Goal: Task Accomplishment & Management: Contribute content

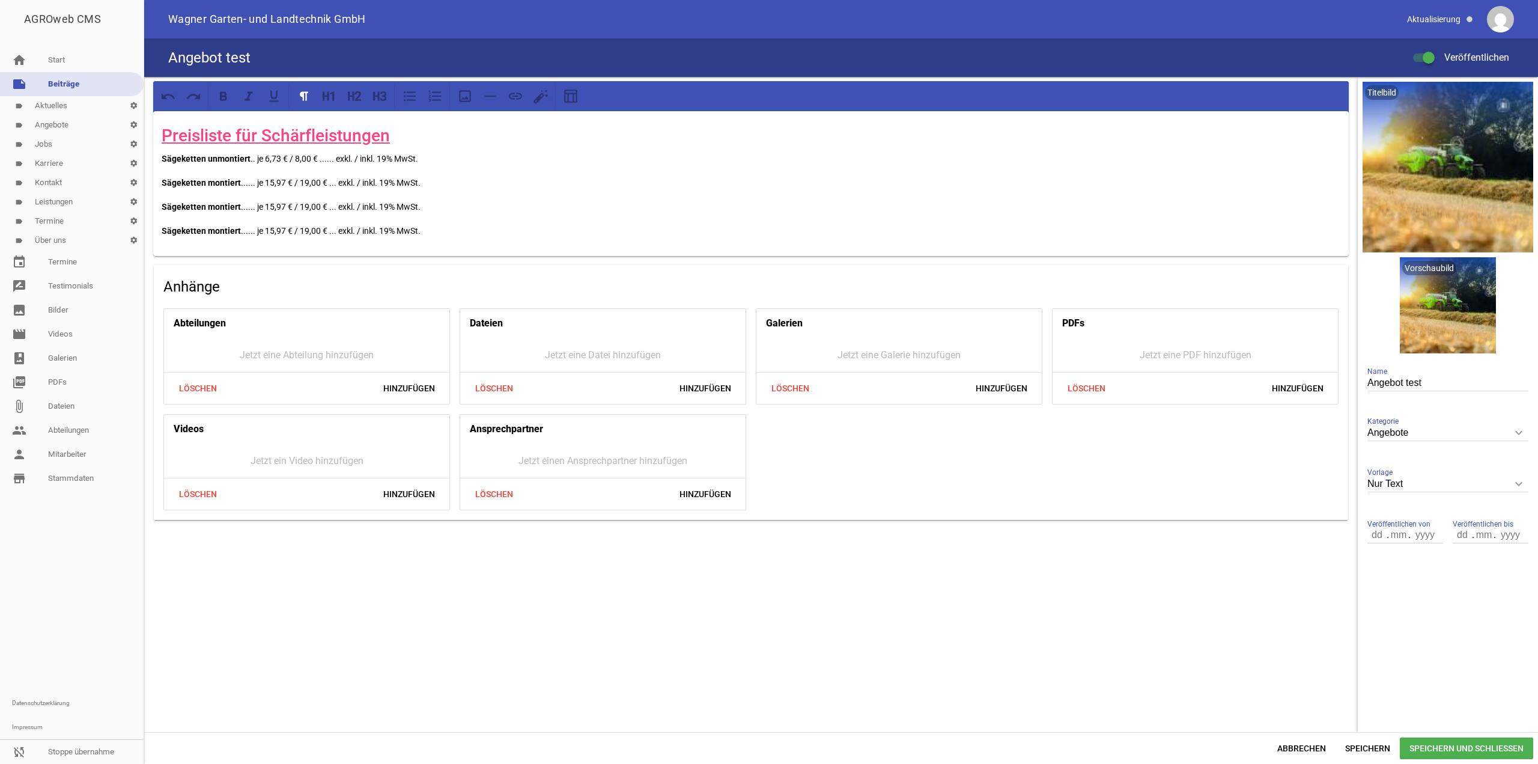
click at [1307, 741] on span "Abbrechen" at bounding box center [1302, 748] width 68 height 22
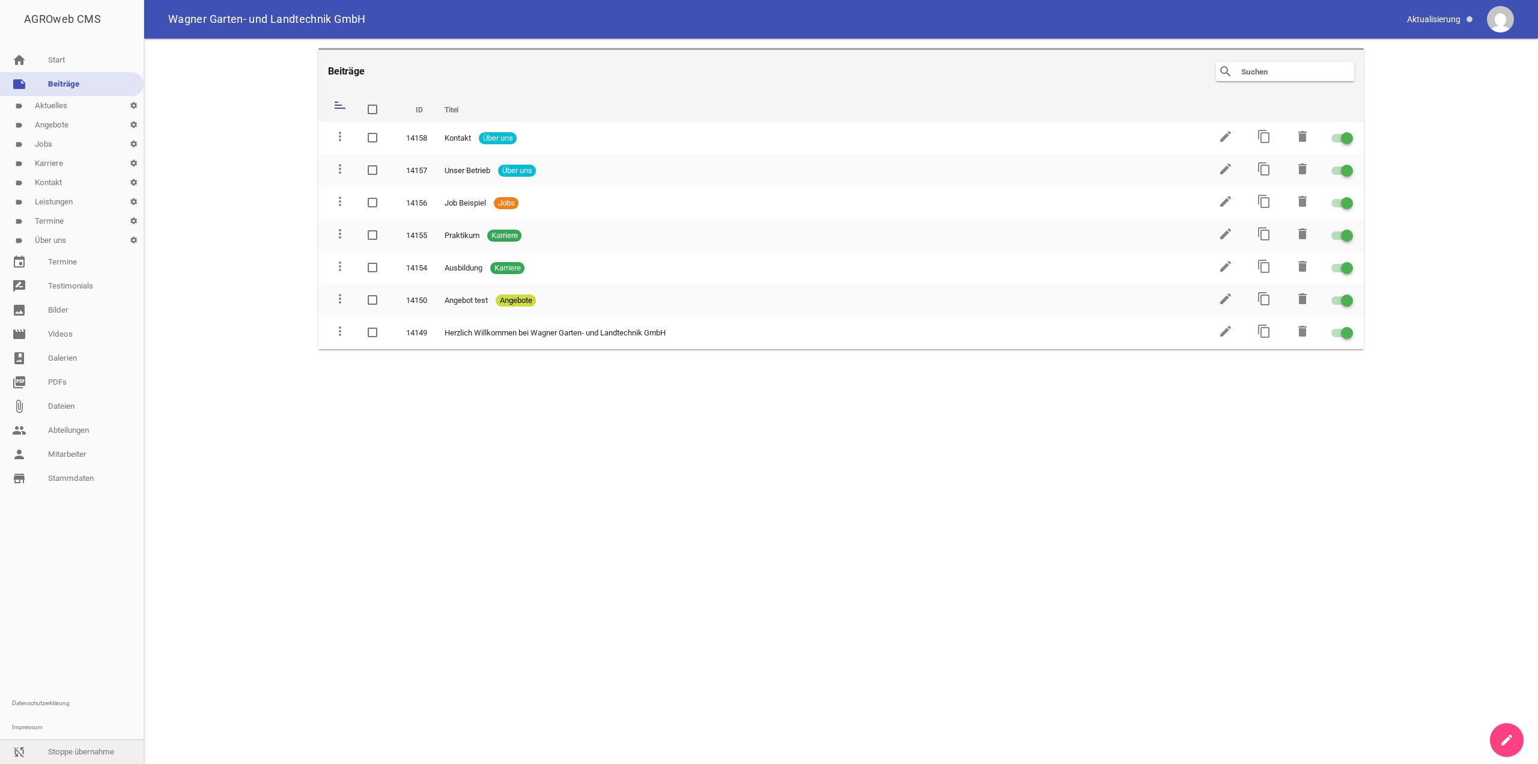
click at [102, 743] on link "sync_disabled Stoppe übernahme" at bounding box center [72, 752] width 144 height 24
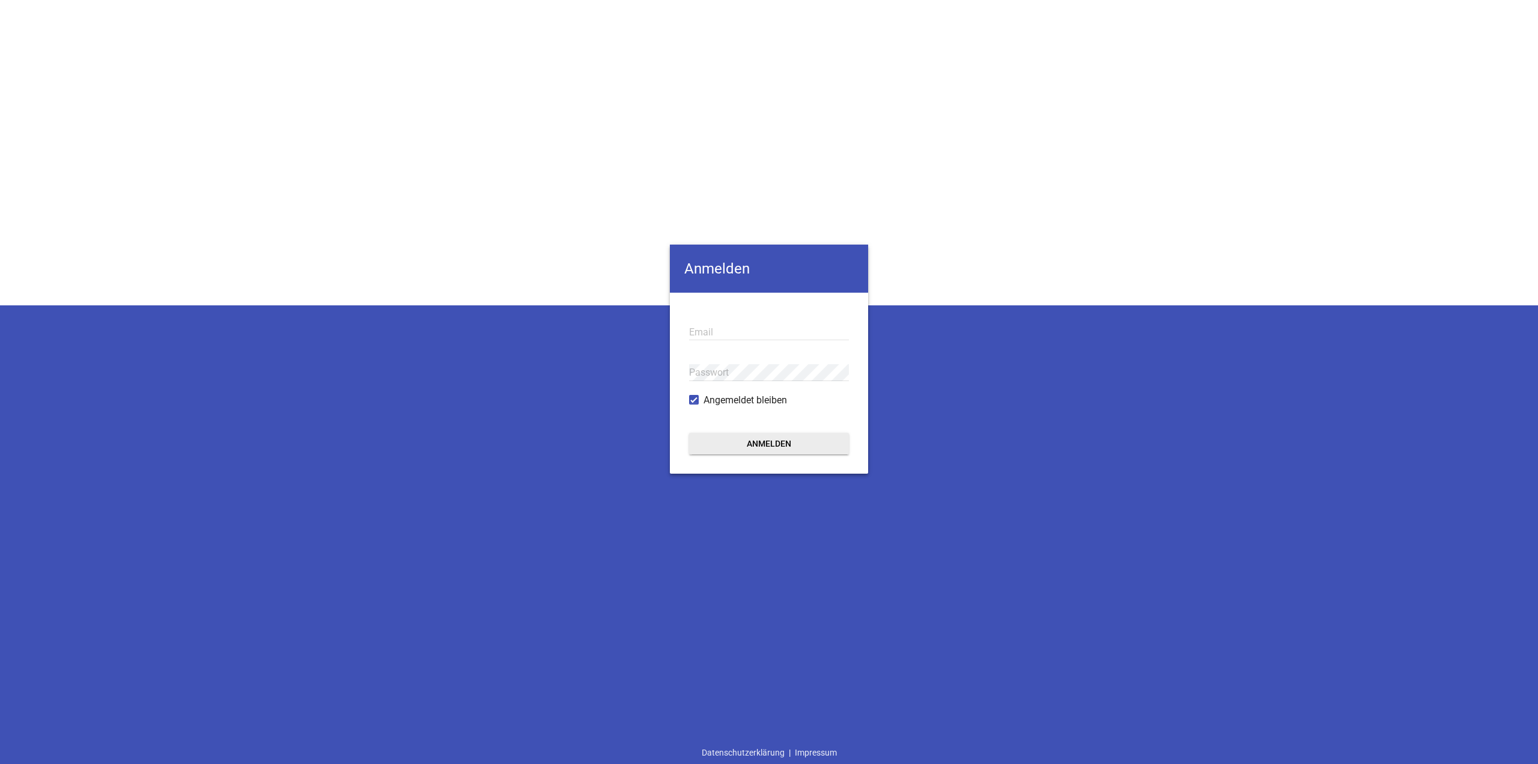
type input "ah@pixel-kraft.de"
click at [785, 446] on button "Anmelden" at bounding box center [769, 444] width 160 height 22
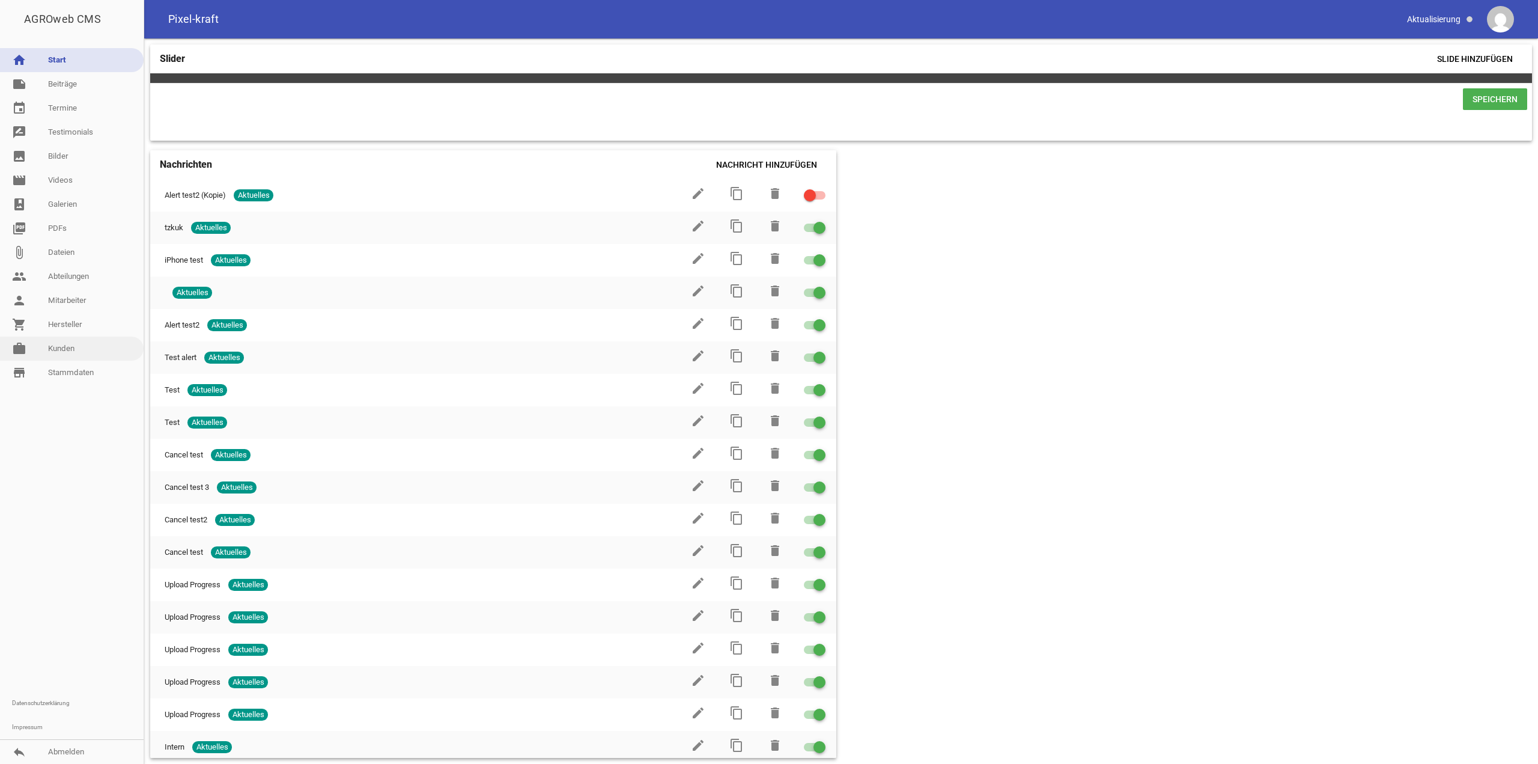
click at [88, 348] on link "work Kunden" at bounding box center [72, 348] width 144 height 24
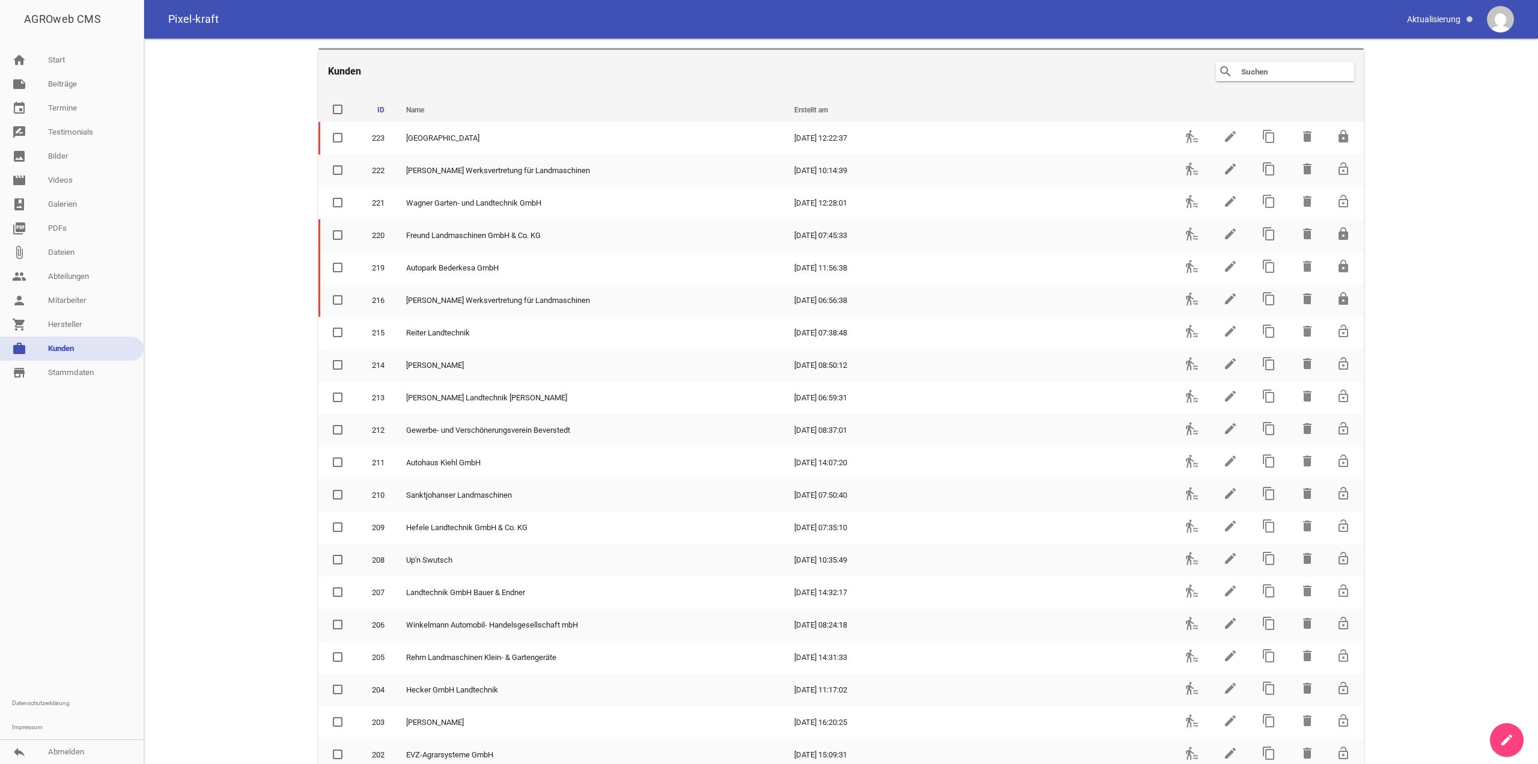
click at [1251, 69] on input "text" at bounding box center [1288, 71] width 96 height 14
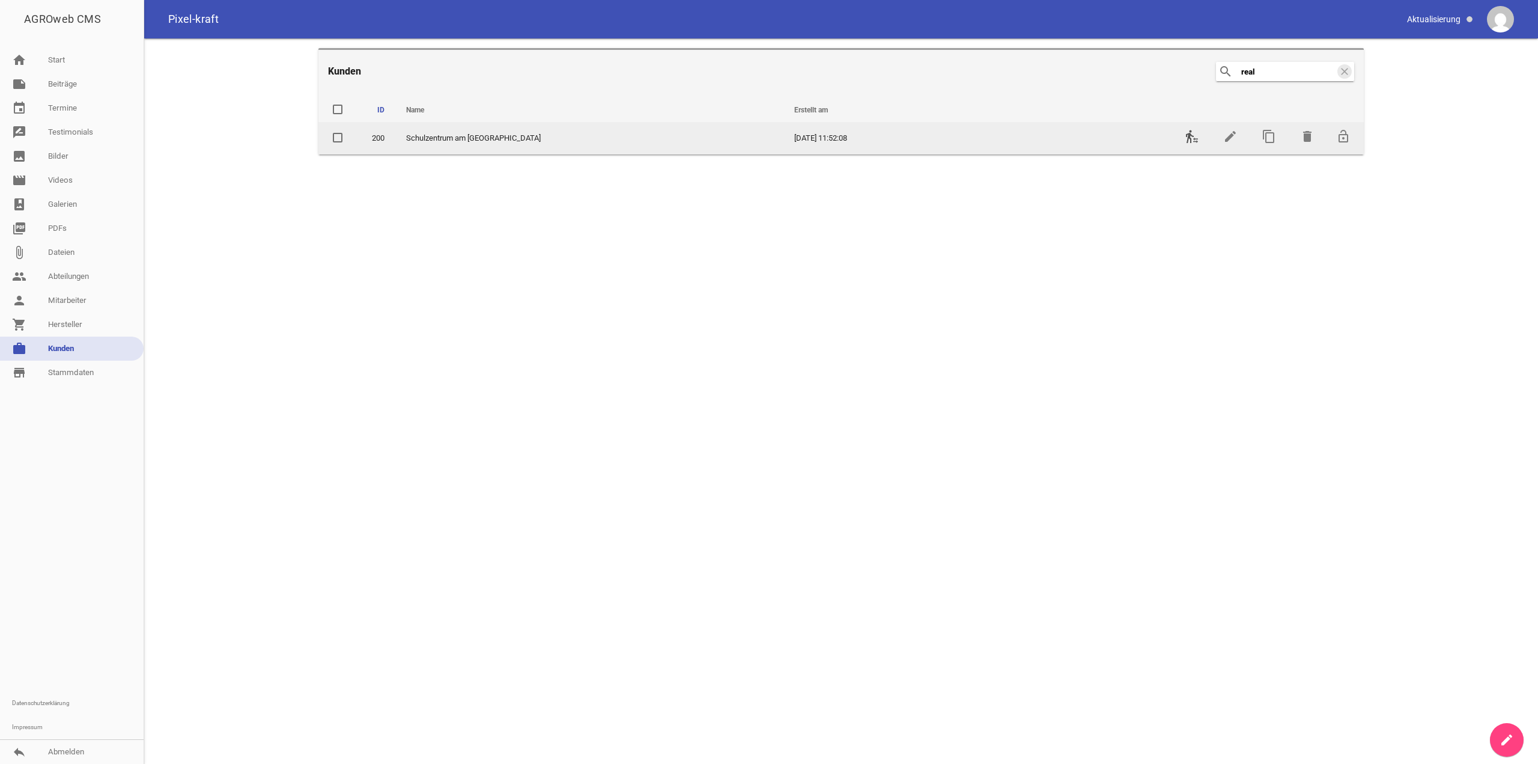
type input "real"
click at [1191, 133] on icon "transfer_within_a_station" at bounding box center [1192, 136] width 14 height 14
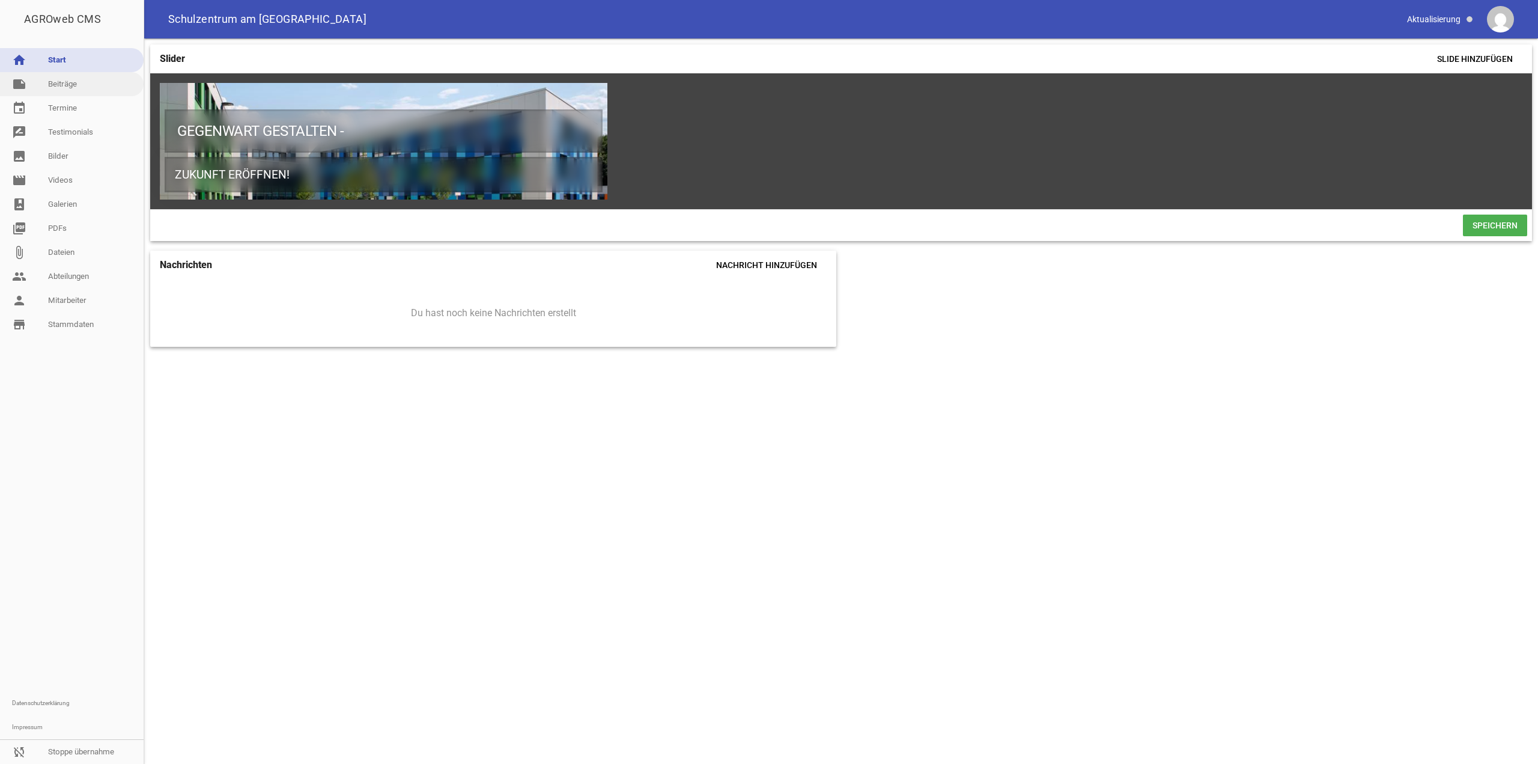
click at [89, 93] on link "note Beiträge" at bounding box center [72, 84] width 144 height 24
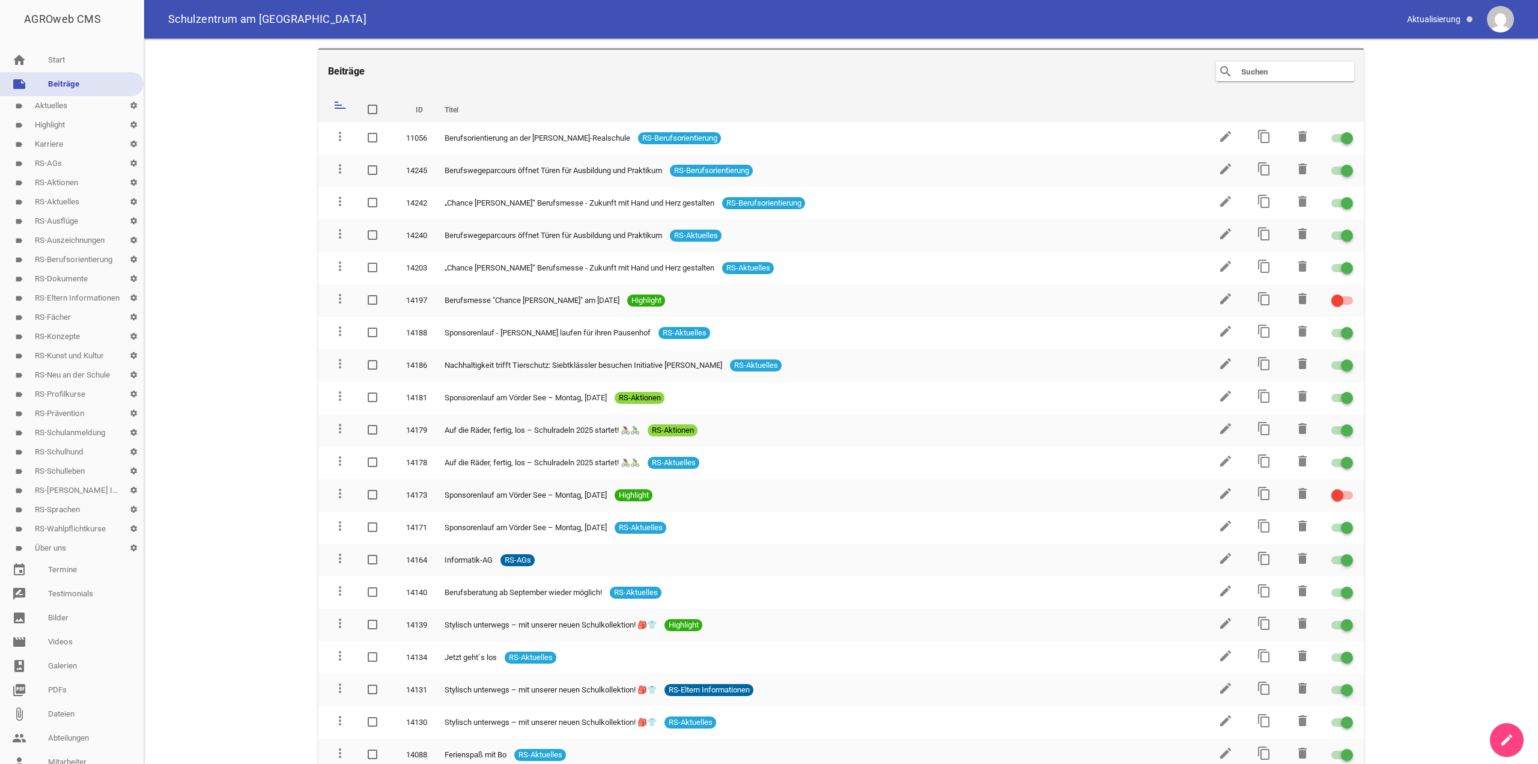
click at [1506, 731] on link "create" at bounding box center [1507, 740] width 34 height 34
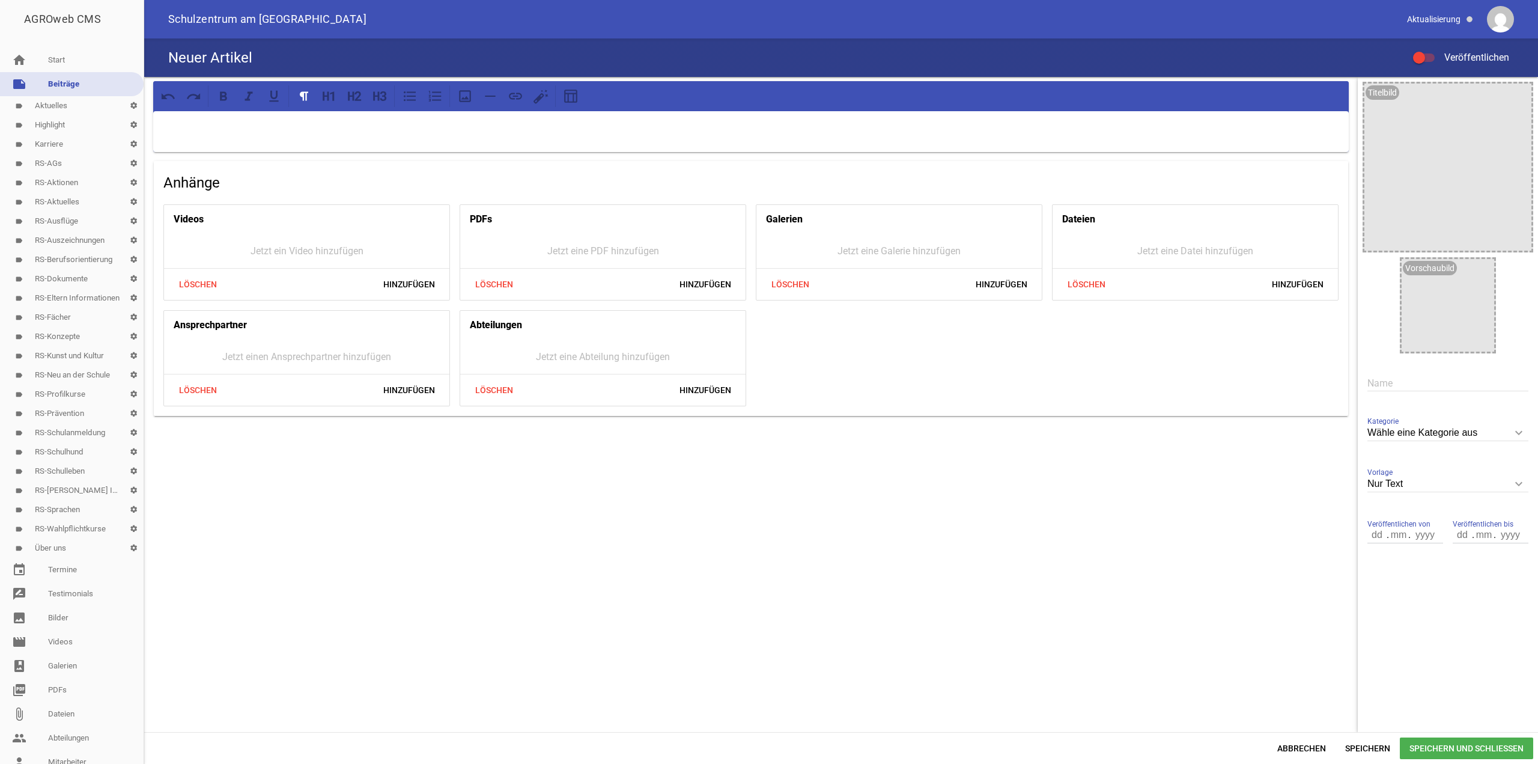
click at [1385, 375] on input "text" at bounding box center [1447, 383] width 161 height 16
paste input "Kooperation"
drag, startPoint x: 1428, startPoint y: 380, endPoint x: 1451, endPoint y: 383, distance: 23.0
click at [1451, 383] on input "Kooperation" at bounding box center [1447, 383] width 161 height 16
type input "Kooperation | Nabu"
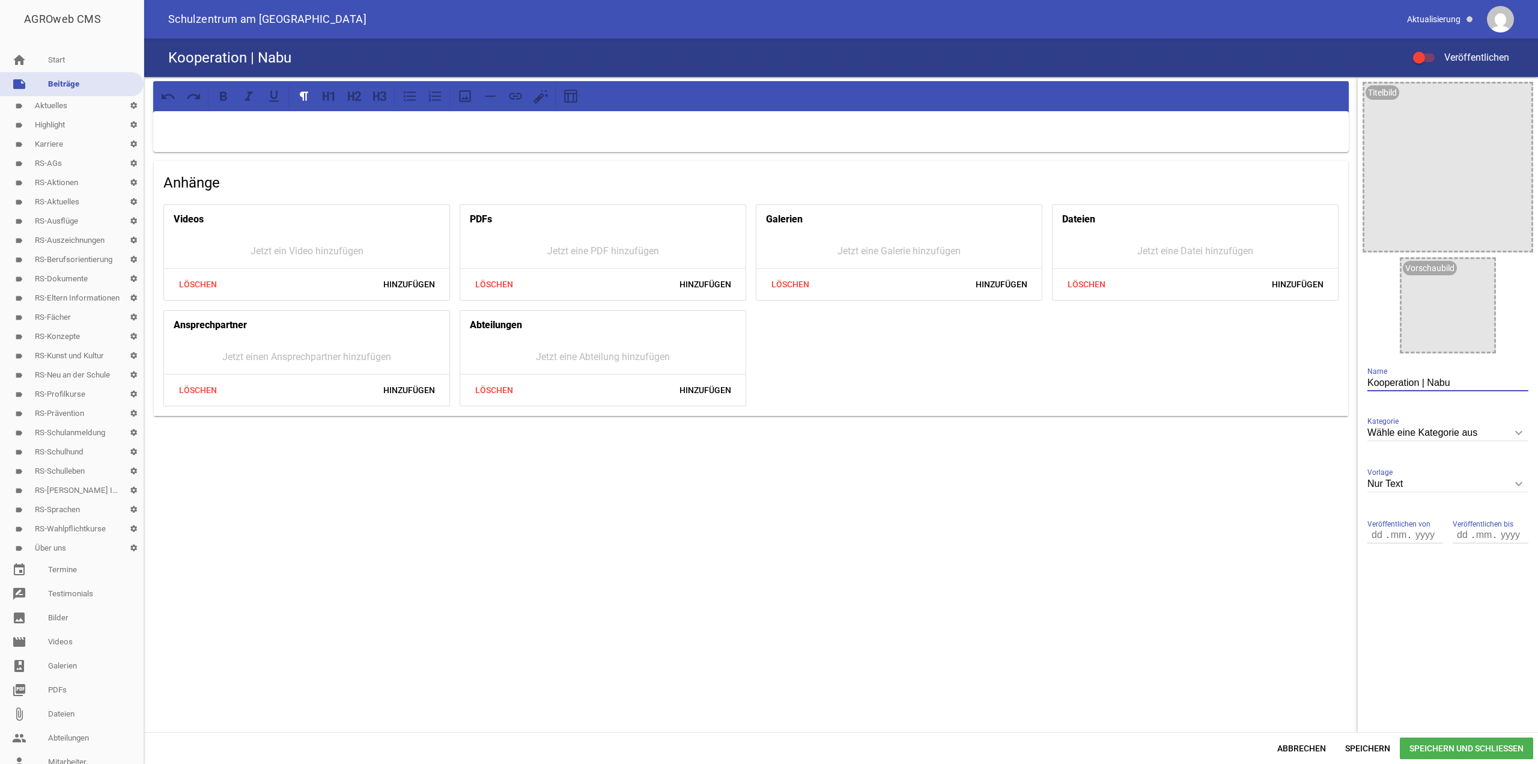
click at [1421, 56] on span at bounding box center [1419, 57] width 5 height 5
click at [1430, 50] on input "Veröffentlichen" at bounding box center [1430, 50] width 0 height 0
click at [1436, 746] on span "Speichern und Schließen" at bounding box center [1466, 748] width 133 height 22
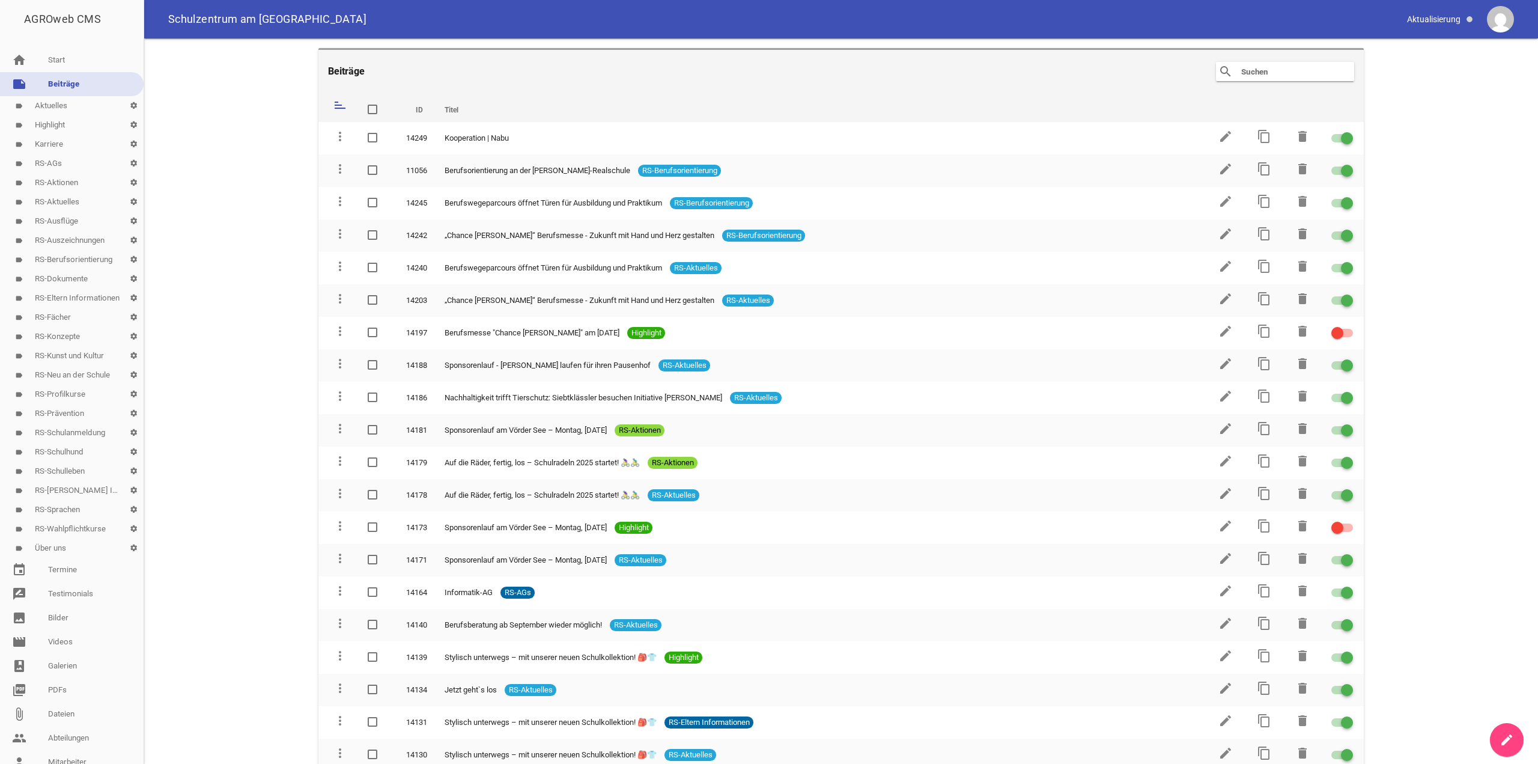
click at [1514, 738] on link "create" at bounding box center [1507, 740] width 34 height 34
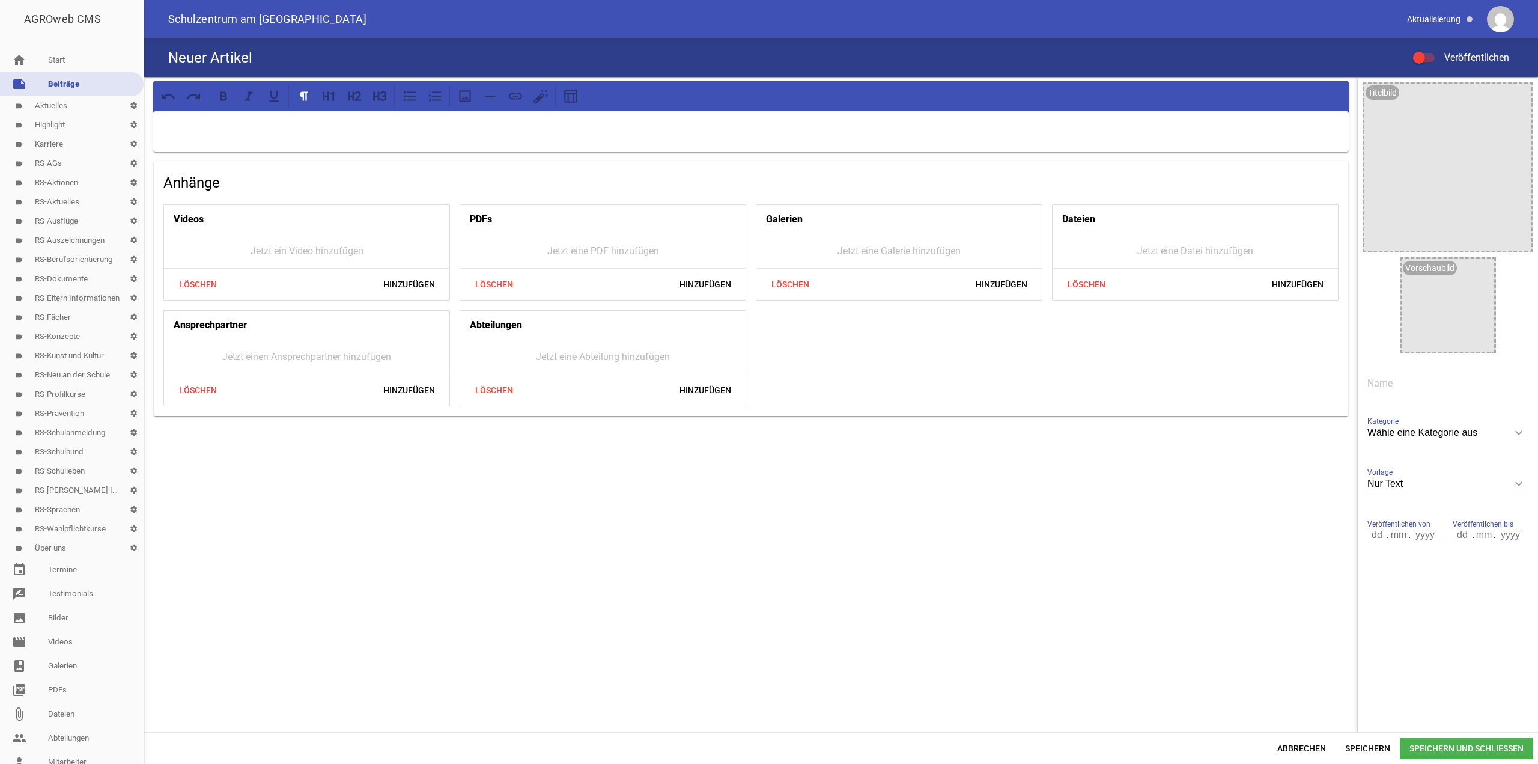
click at [1462, 384] on input "text" at bounding box center [1447, 383] width 161 height 16
paste input "Kooperation"
click at [1463, 386] on input "Kooperation |" at bounding box center [1447, 383] width 161 height 16
paste input "Kooperation"
drag, startPoint x: 1483, startPoint y: 381, endPoint x: 1428, endPoint y: 381, distance: 55.3
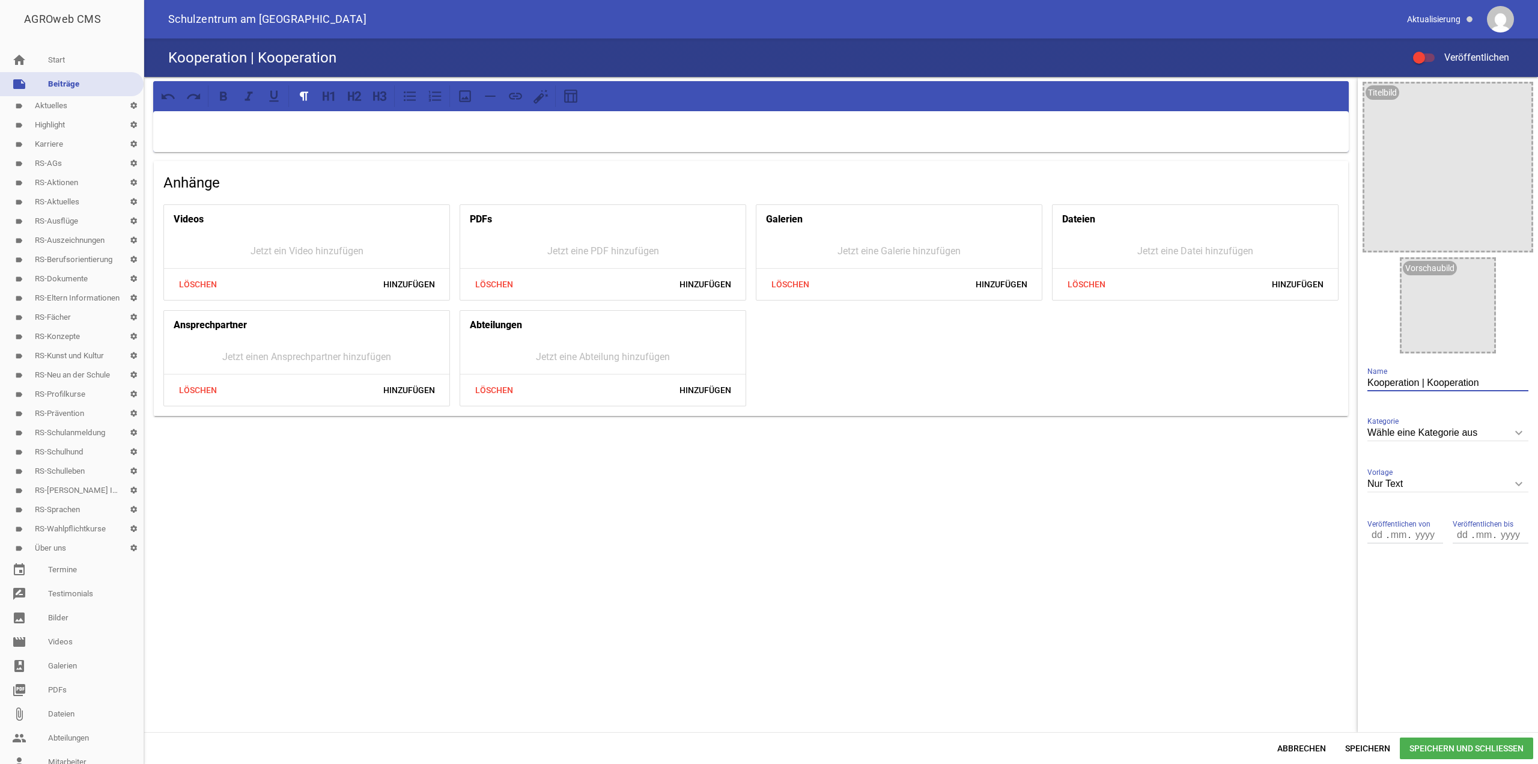
click at [1428, 381] on input "Kooperation | Kooperation" at bounding box center [1447, 383] width 161 height 16
paste input "Stadeum"
type input "Kooperation | Stadeum"
click at [1420, 57] on span at bounding box center [1419, 57] width 5 height 5
click at [1430, 50] on input "Veröffentlichen" at bounding box center [1430, 50] width 0 height 0
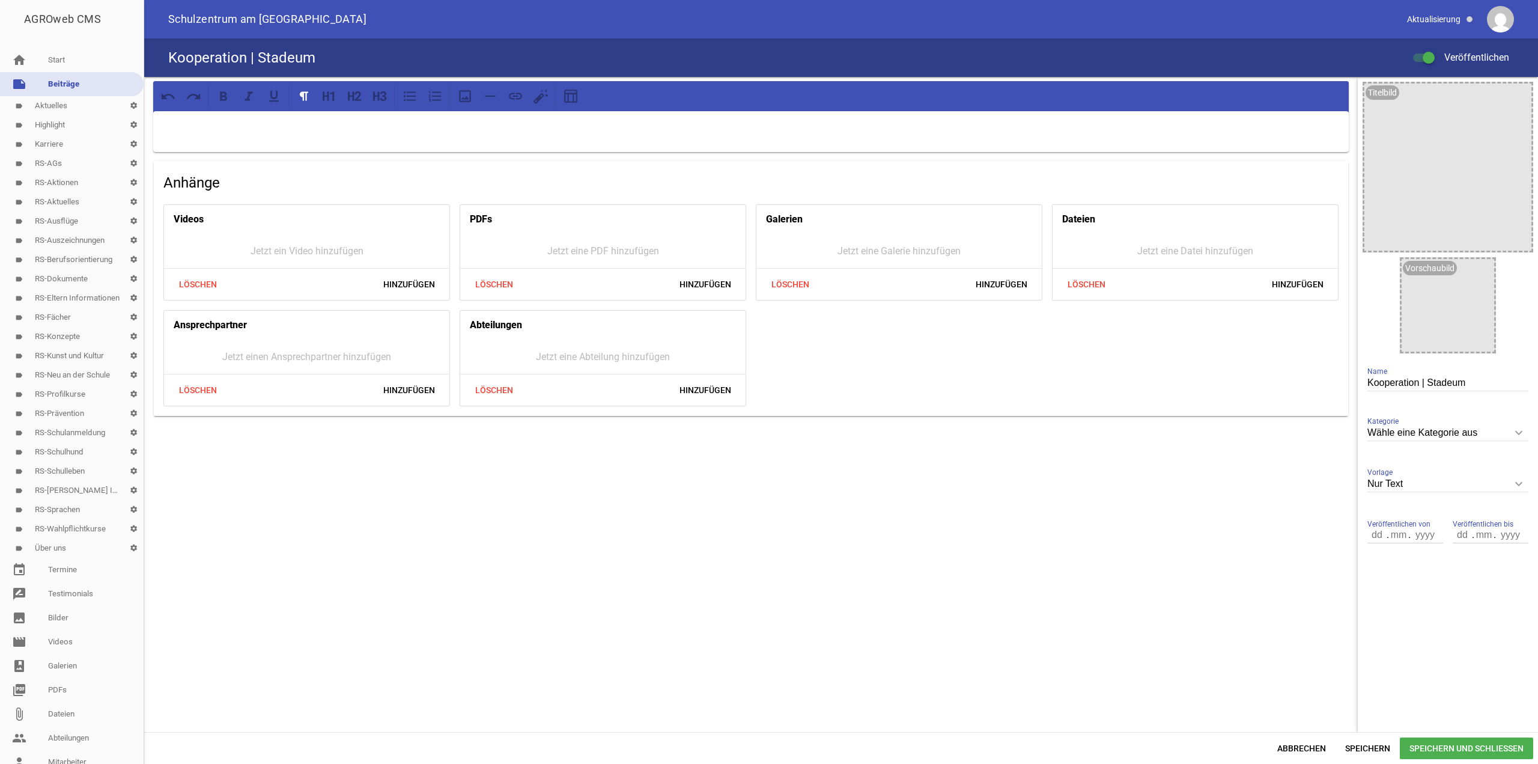
click at [1421, 749] on span "Speichern und Schließen" at bounding box center [1466, 748] width 133 height 22
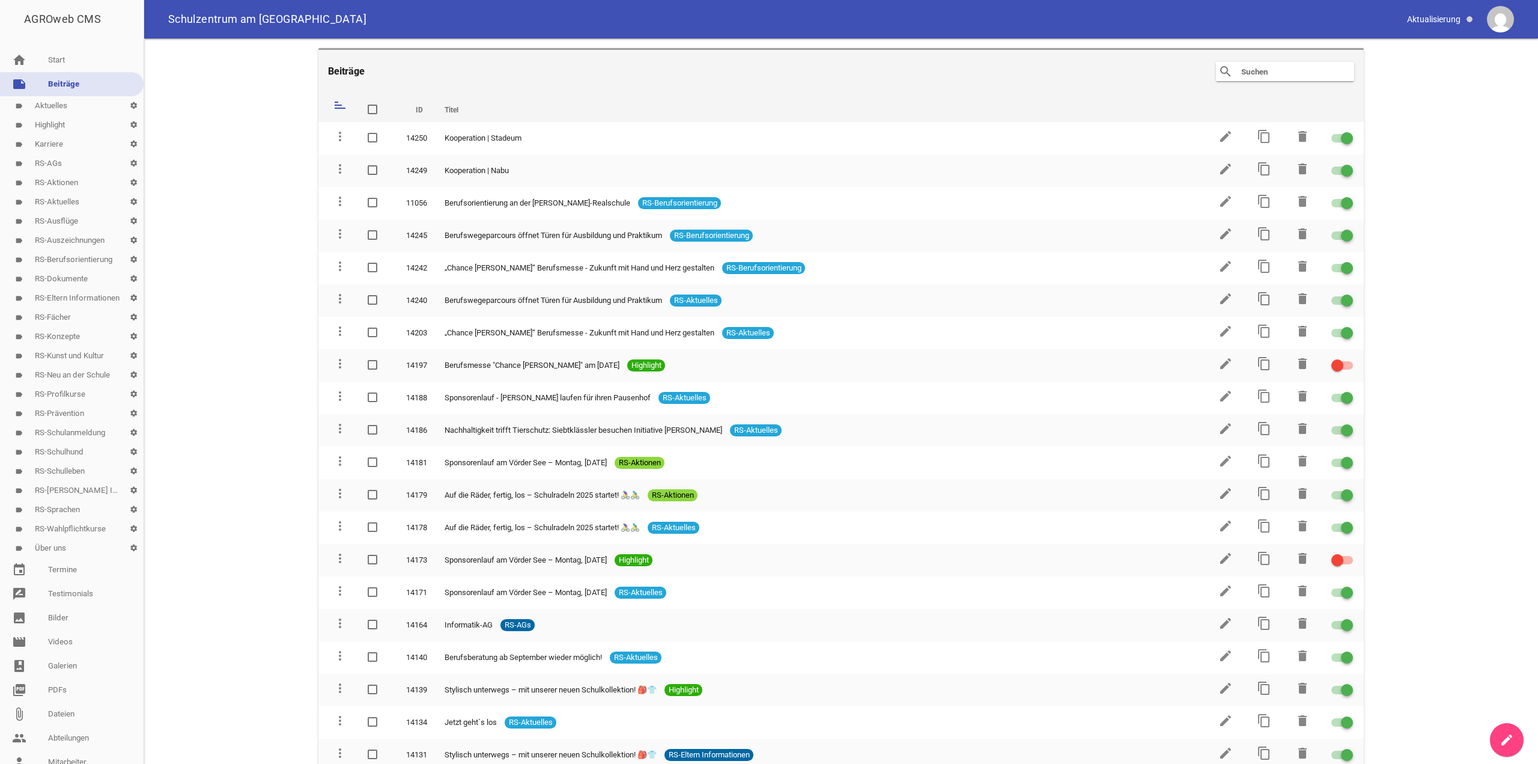
click at [1505, 733] on icon "create" at bounding box center [1507, 739] width 14 height 14
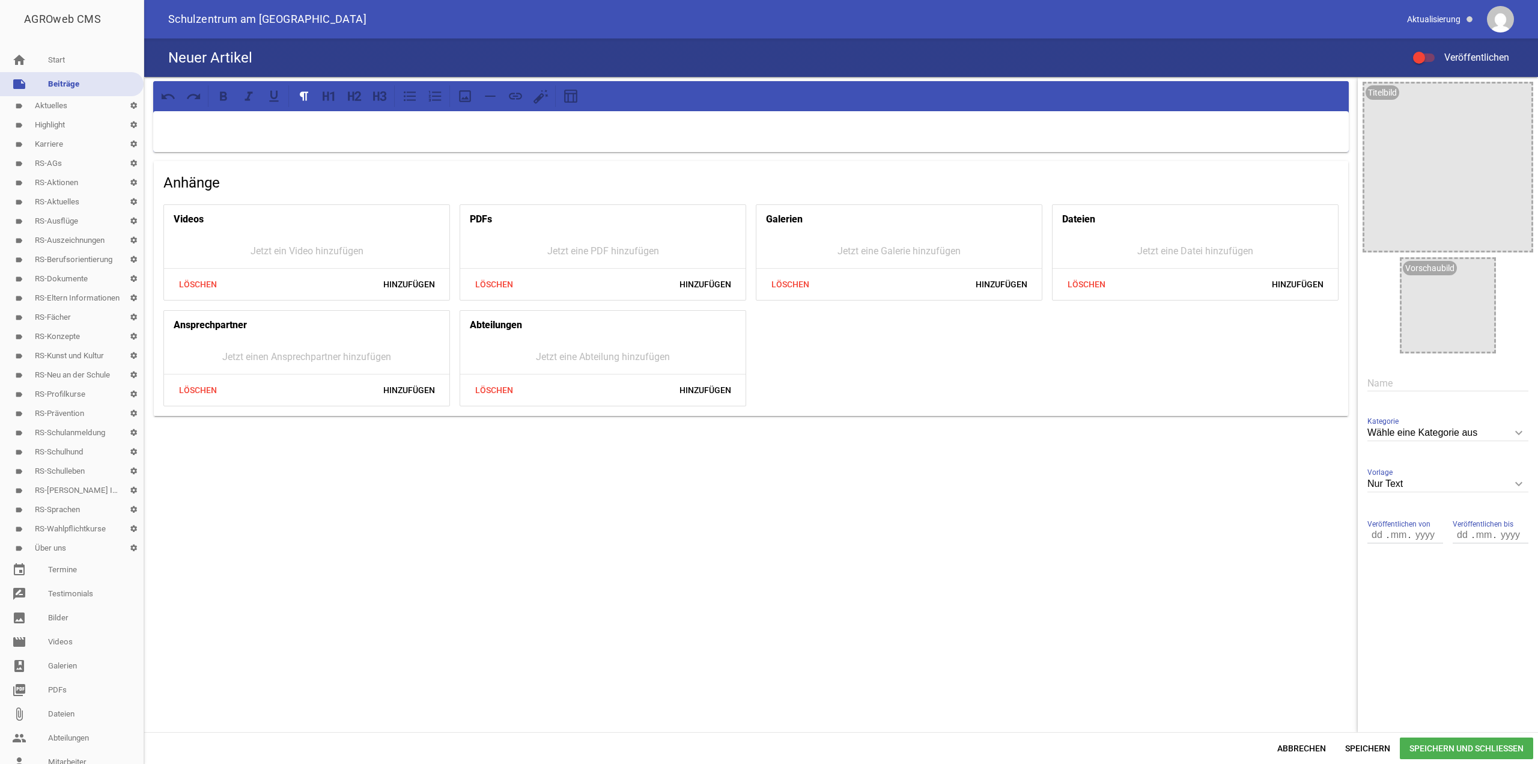
click at [1412, 387] on input "text" at bounding box center [1447, 383] width 161 height 16
paste input "Umwelt- und Nachhaltigkeitsschule"
type input "Umwelt- und Nachhaltigkeitsschule"
click at [1421, 62] on div at bounding box center [1419, 58] width 12 height 12
click at [1430, 50] on input "Veröffentlichen" at bounding box center [1430, 50] width 0 height 0
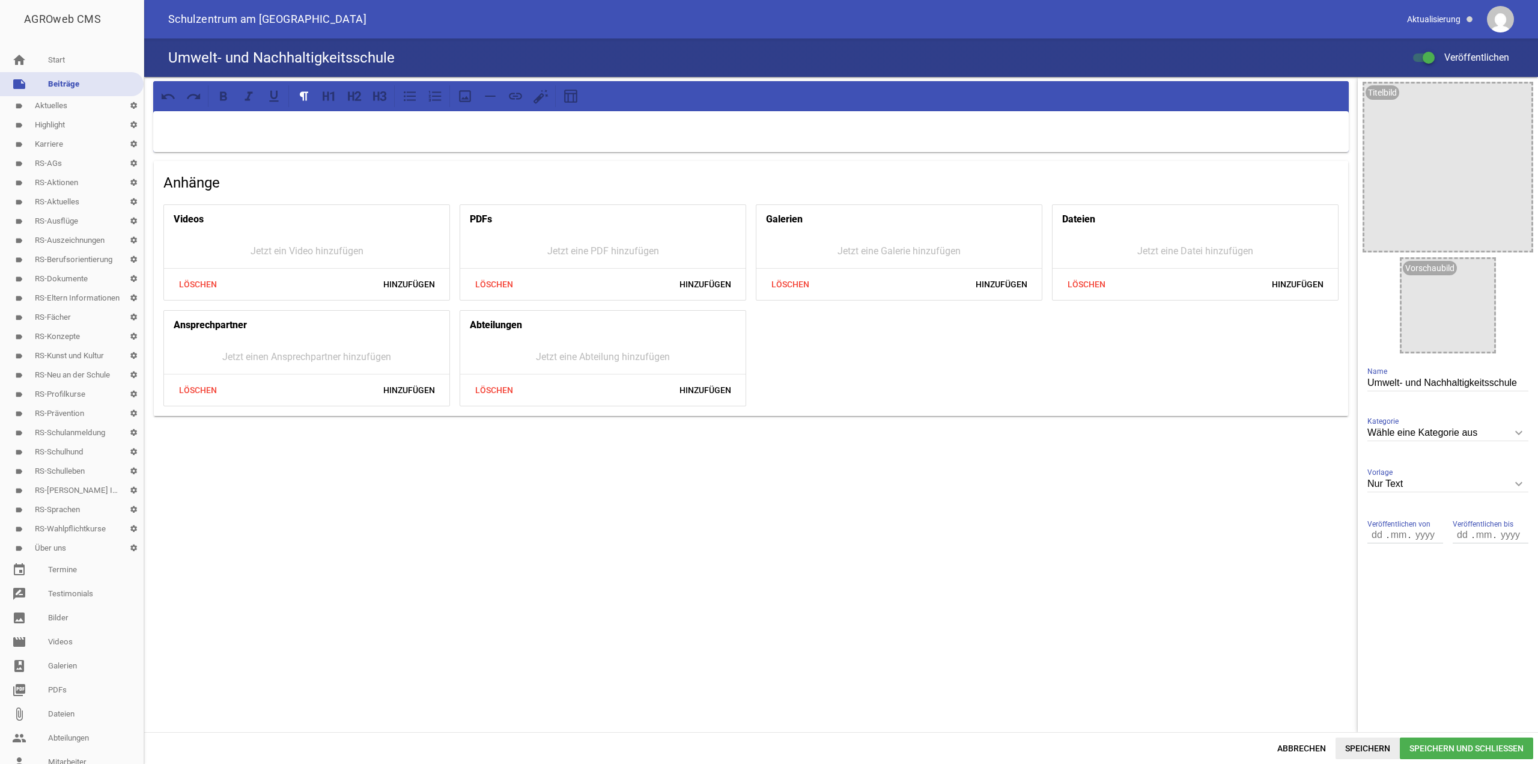
click at [1376, 751] on span "Speichern" at bounding box center [1368, 748] width 64 height 22
click at [83, 83] on link "note Beiträge" at bounding box center [72, 84] width 144 height 24
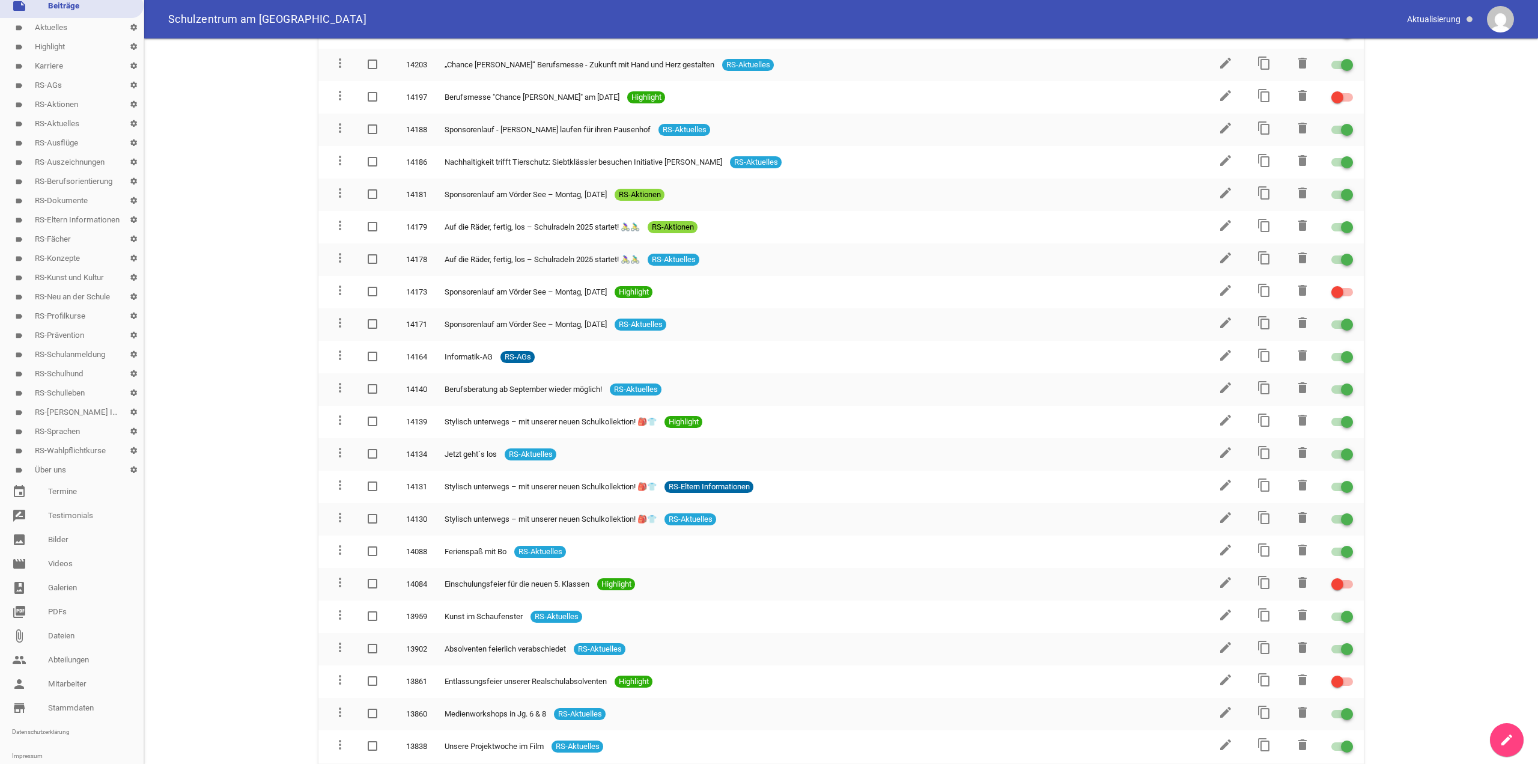
scroll to position [60, 0]
click at [68, 482] on link "label Über uns settings" at bounding box center [72, 487] width 144 height 19
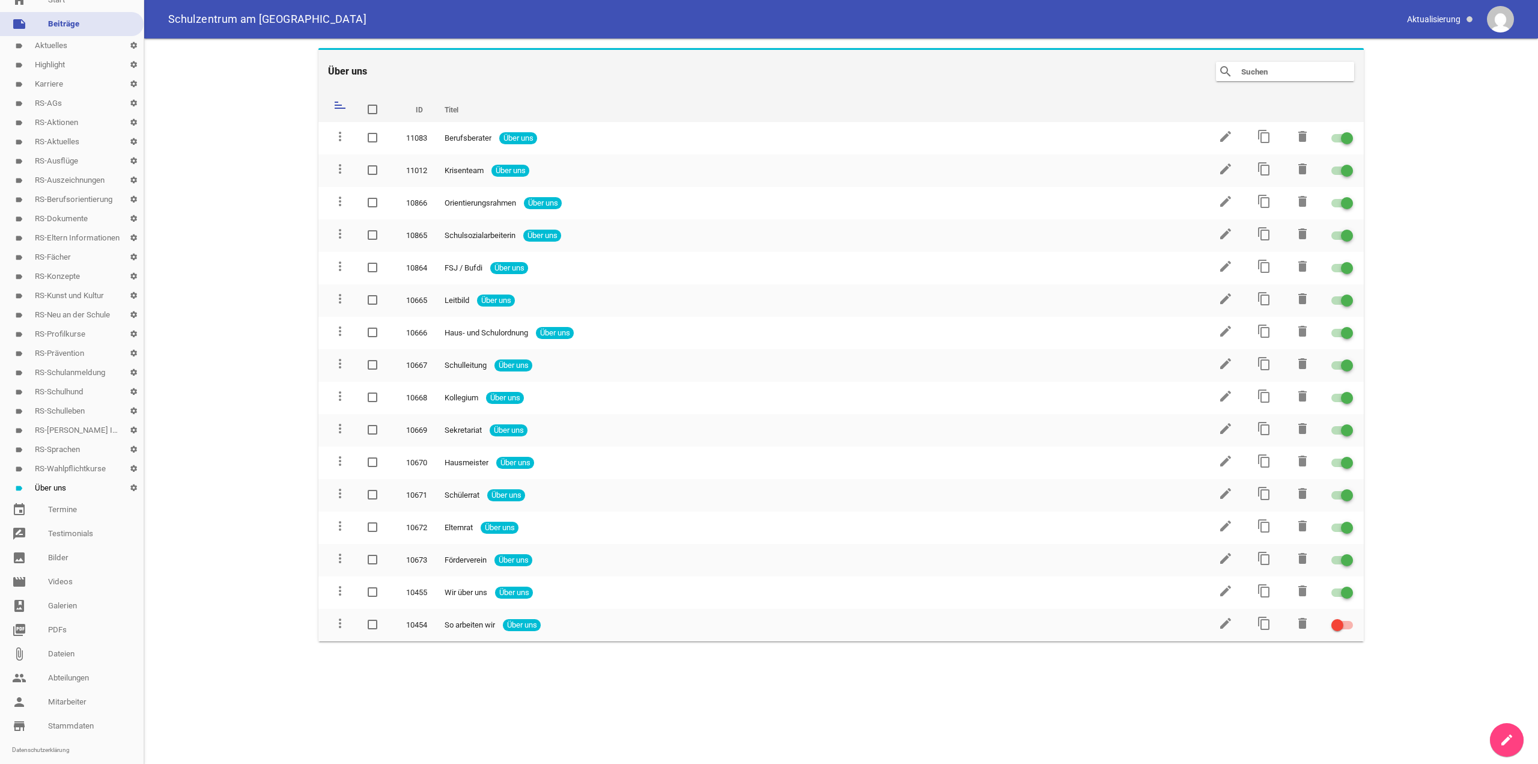
drag, startPoint x: 76, startPoint y: 27, endPoint x: 189, endPoint y: 53, distance: 116.4
click at [76, 27] on link "note Beiträge" at bounding box center [72, 24] width 144 height 24
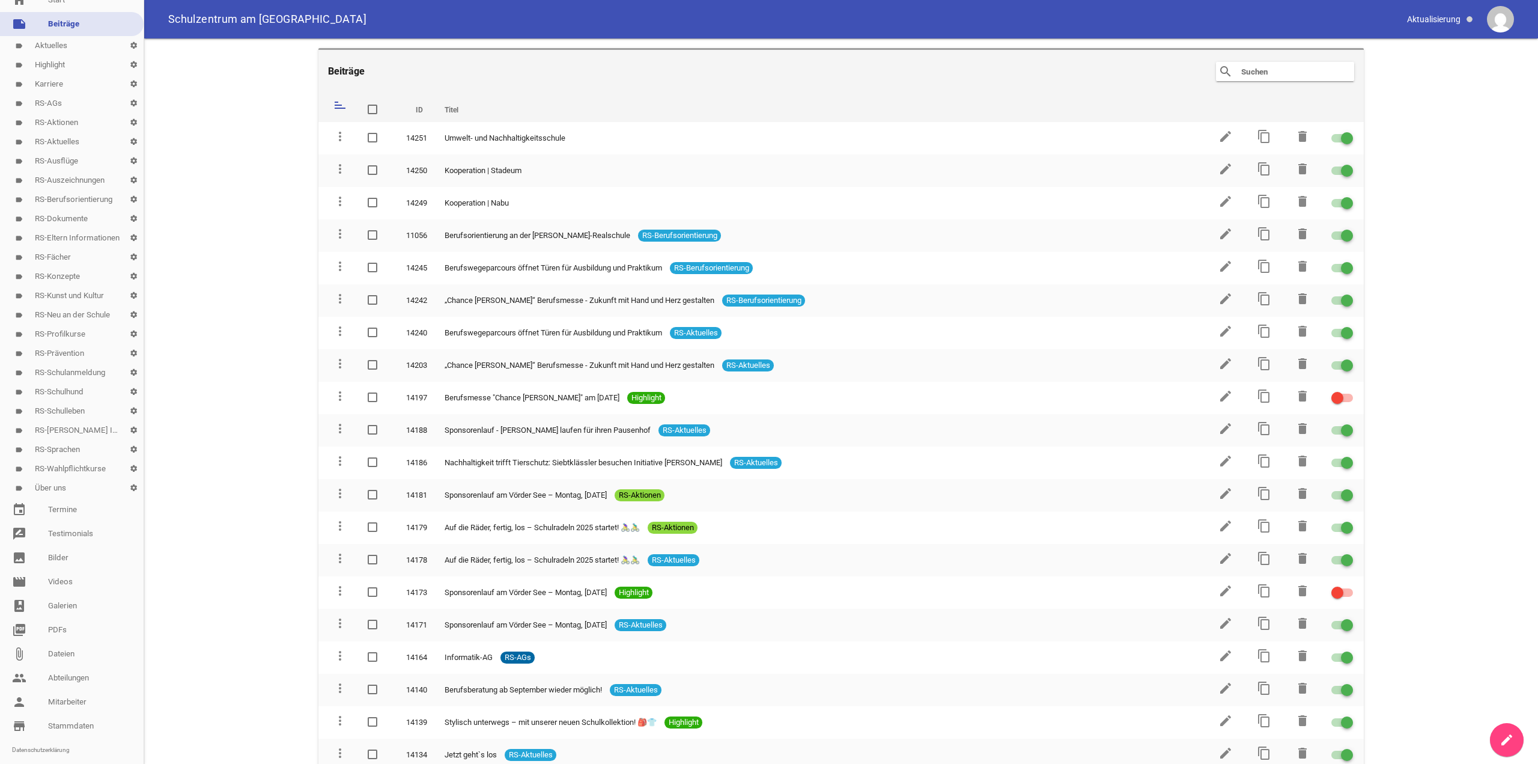
click at [64, 485] on link "label Über uns settings" at bounding box center [72, 487] width 144 height 19
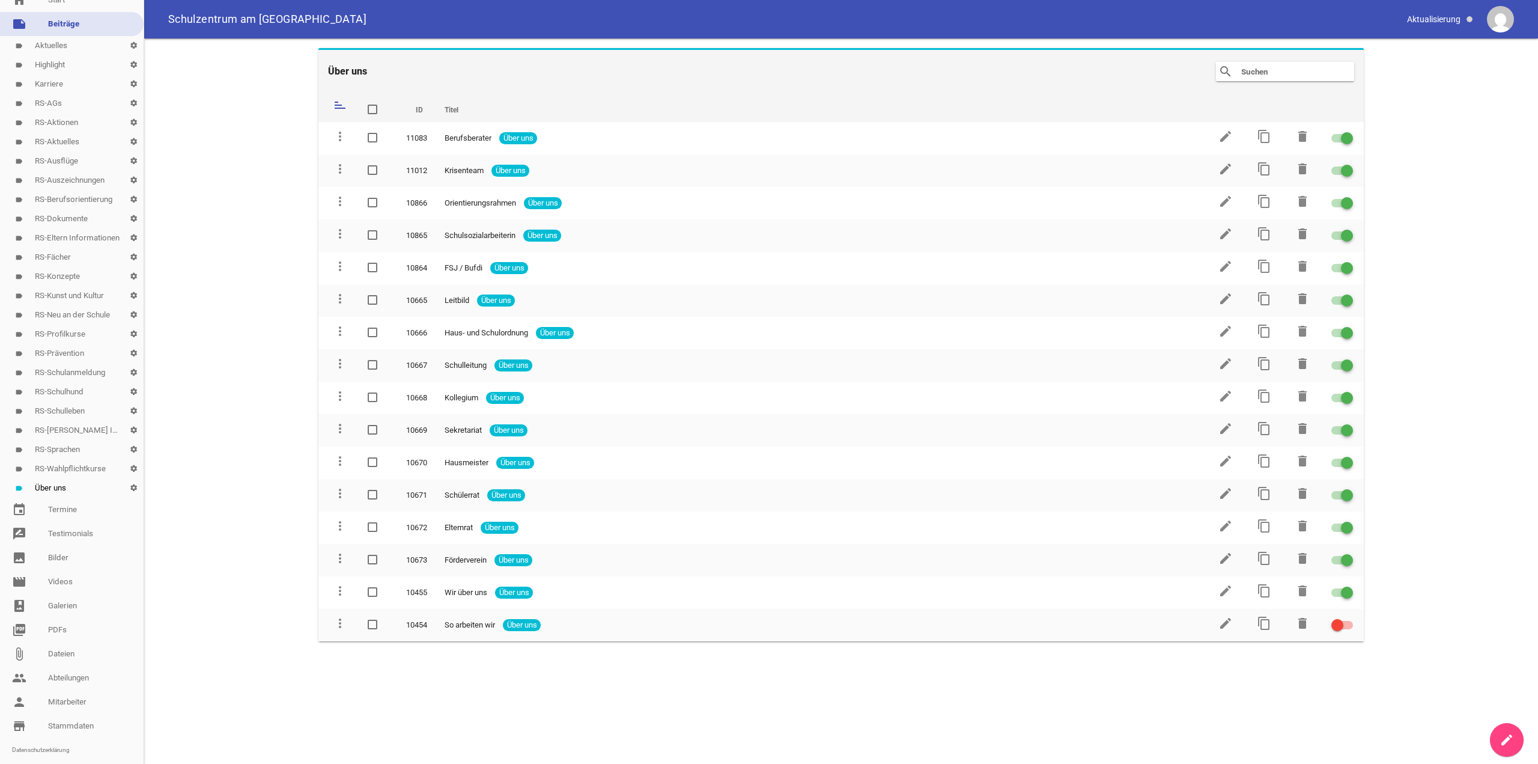
click at [79, 24] on link "note Beiträge" at bounding box center [72, 24] width 144 height 24
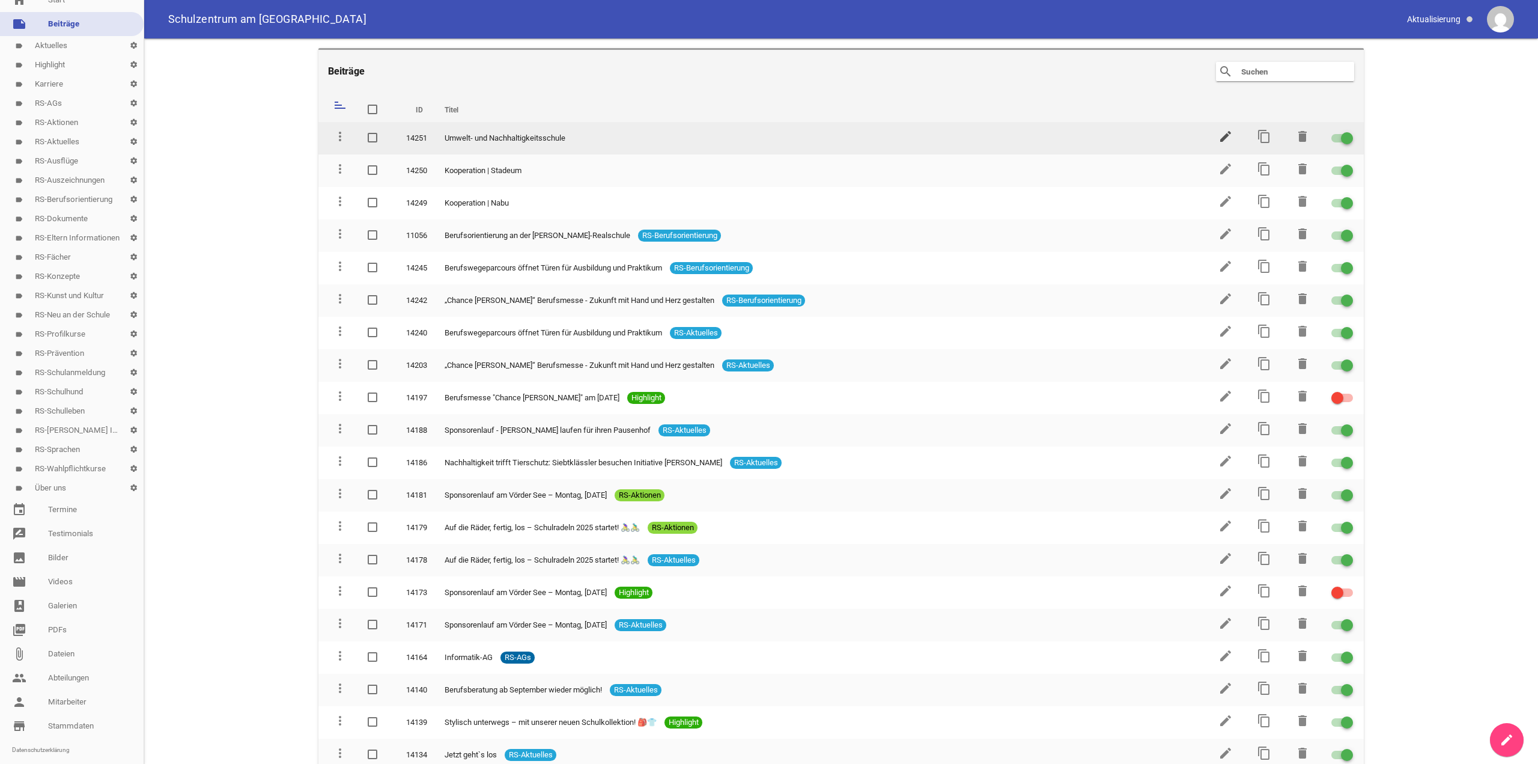
click at [1218, 142] on icon "edit" at bounding box center [1225, 136] width 14 height 14
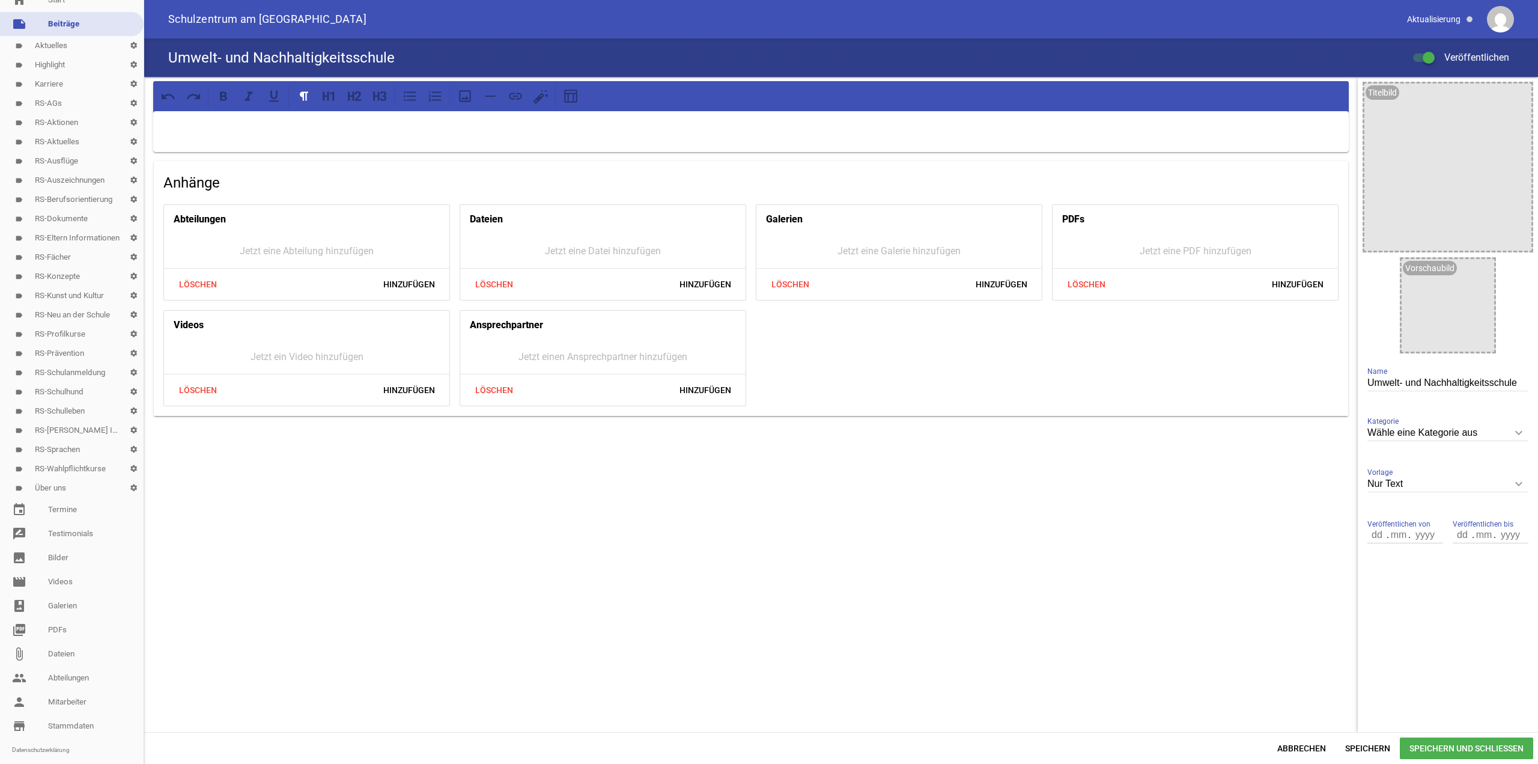
click at [1430, 430] on input "Wähle eine Kategorie aus" at bounding box center [1447, 433] width 161 height 16
click at [1420, 586] on li "Über uns" at bounding box center [1447, 582] width 161 height 29
type input "Über uns"
click at [1430, 747] on span "Speichern und Schließen" at bounding box center [1466, 748] width 133 height 22
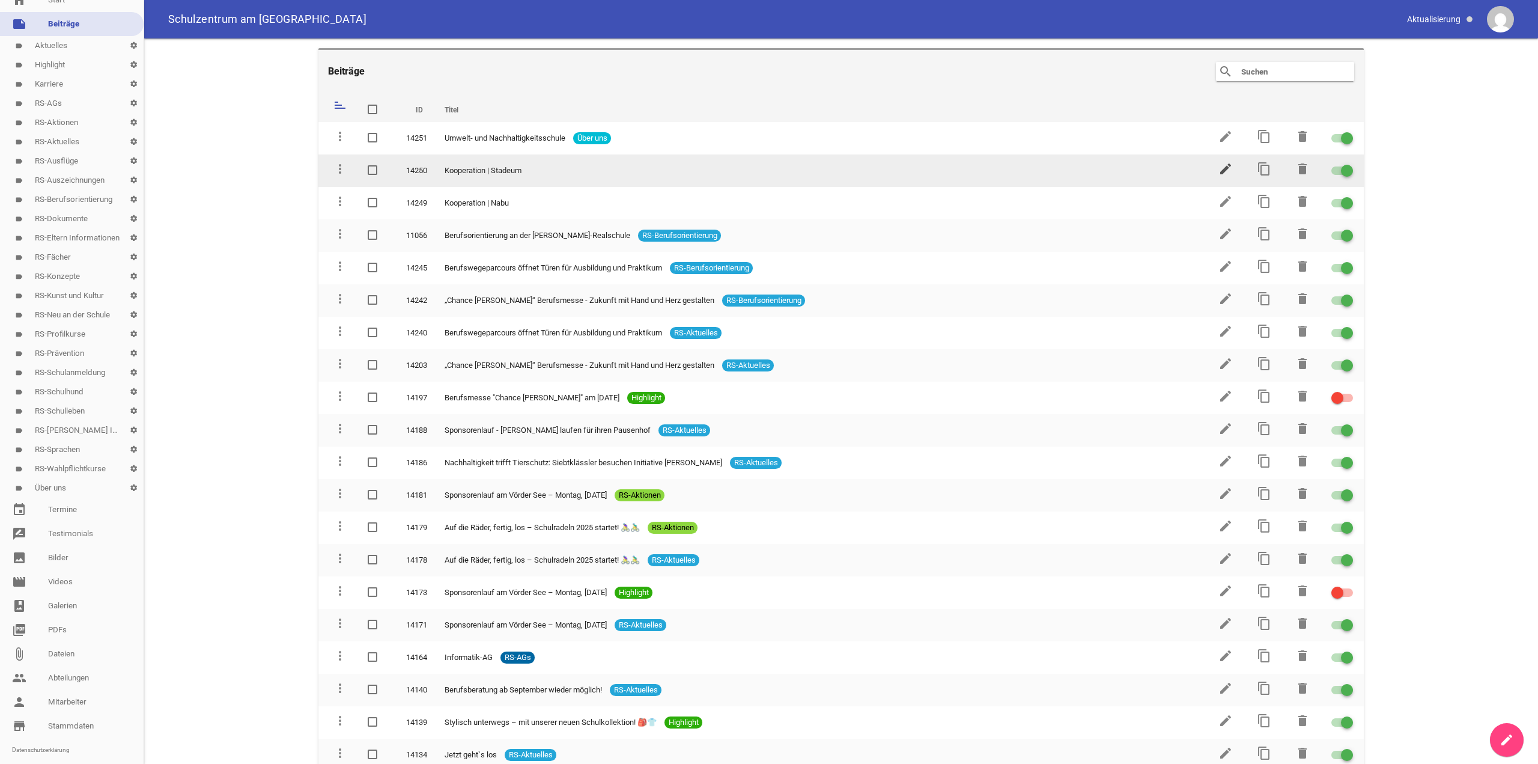
click at [1219, 171] on icon "edit" at bounding box center [1225, 169] width 14 height 14
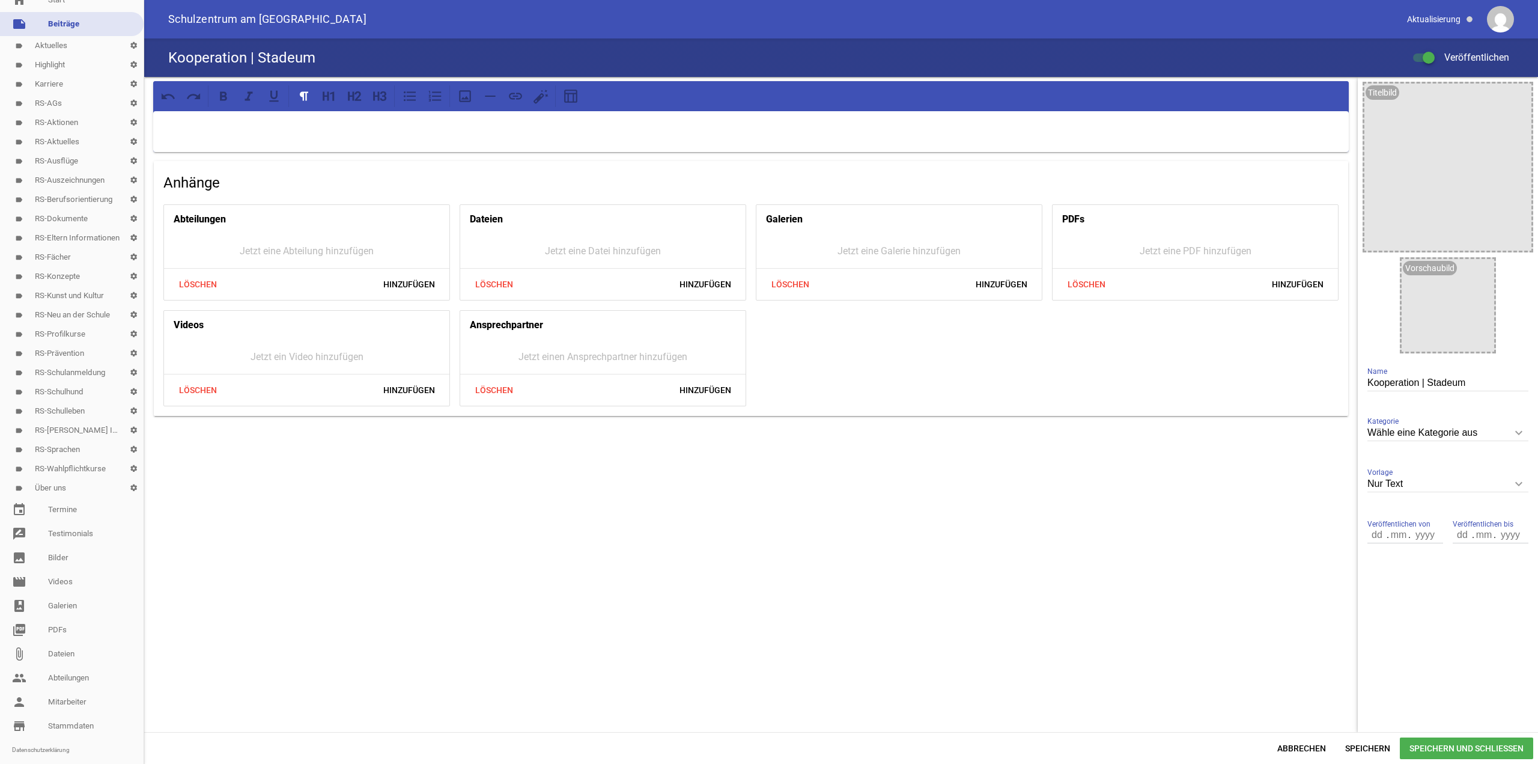
click at [1441, 433] on input "Wähle eine Kategorie aus" at bounding box center [1447, 433] width 161 height 16
click at [1409, 592] on li "Über uns" at bounding box center [1447, 582] width 161 height 29
type input "Über uns"
click at [1442, 743] on span "Speichern und Schließen" at bounding box center [1466, 748] width 133 height 22
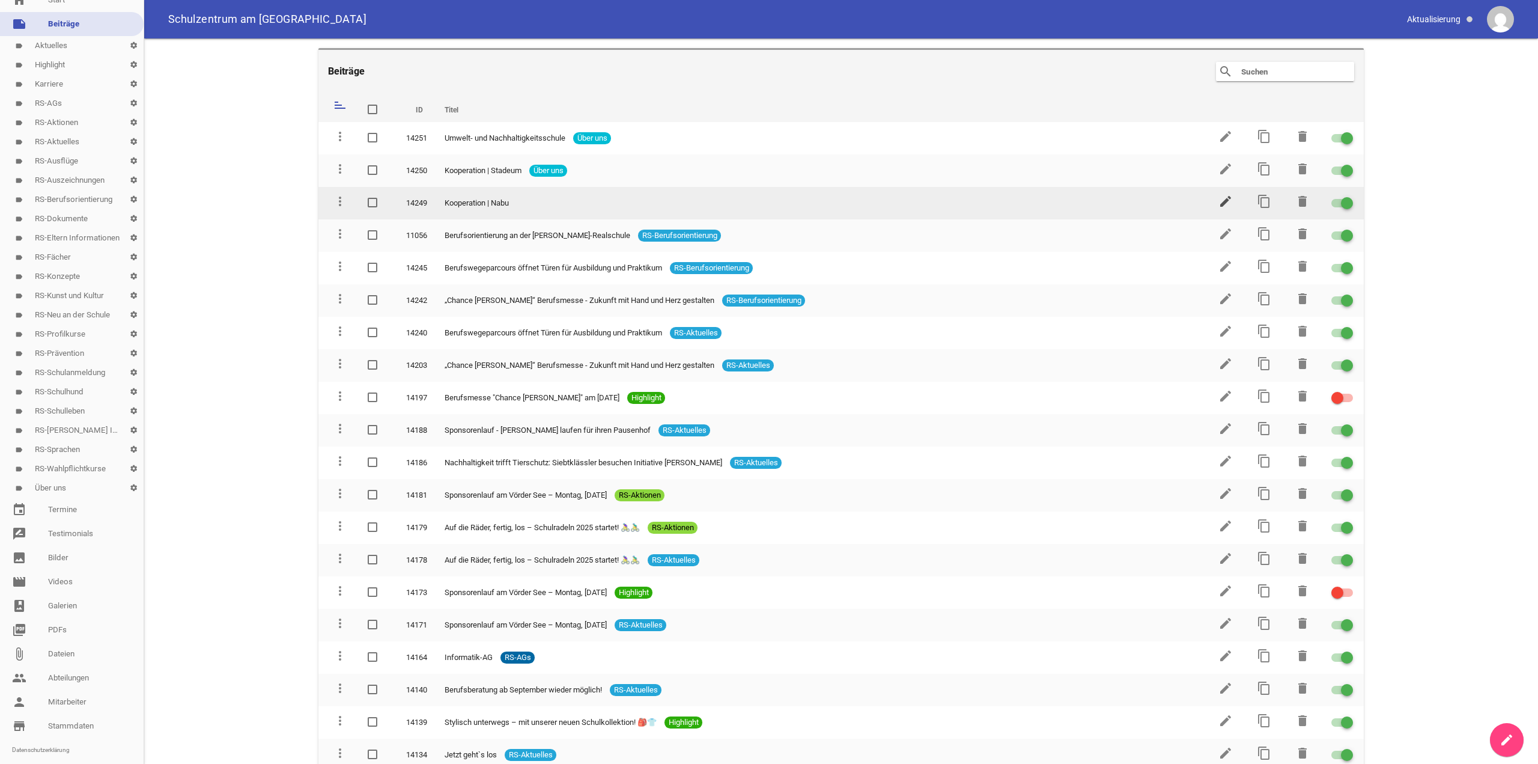
click at [1220, 201] on icon "edit" at bounding box center [1225, 201] width 14 height 14
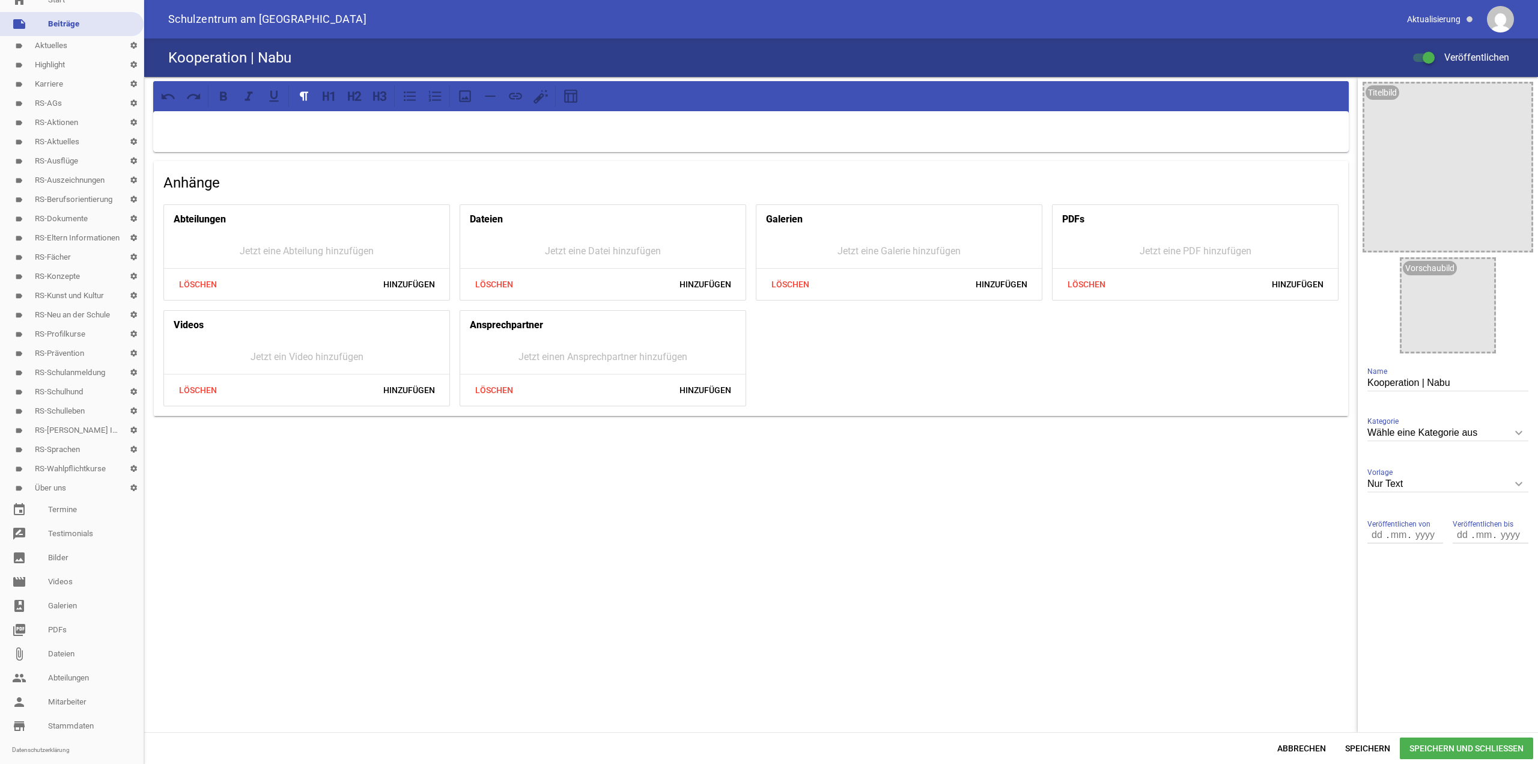
click at [1465, 442] on div "Wähle eine Kategorie aus keyboard_arrow_down Kategorie Wähle eine Kategorie aus…" at bounding box center [1447, 433] width 161 height 41
click at [1465, 436] on input "Wähle eine Kategorie aus" at bounding box center [1447, 433] width 161 height 16
click at [1409, 575] on li "Über uns" at bounding box center [1447, 582] width 161 height 29
type input "Über uns"
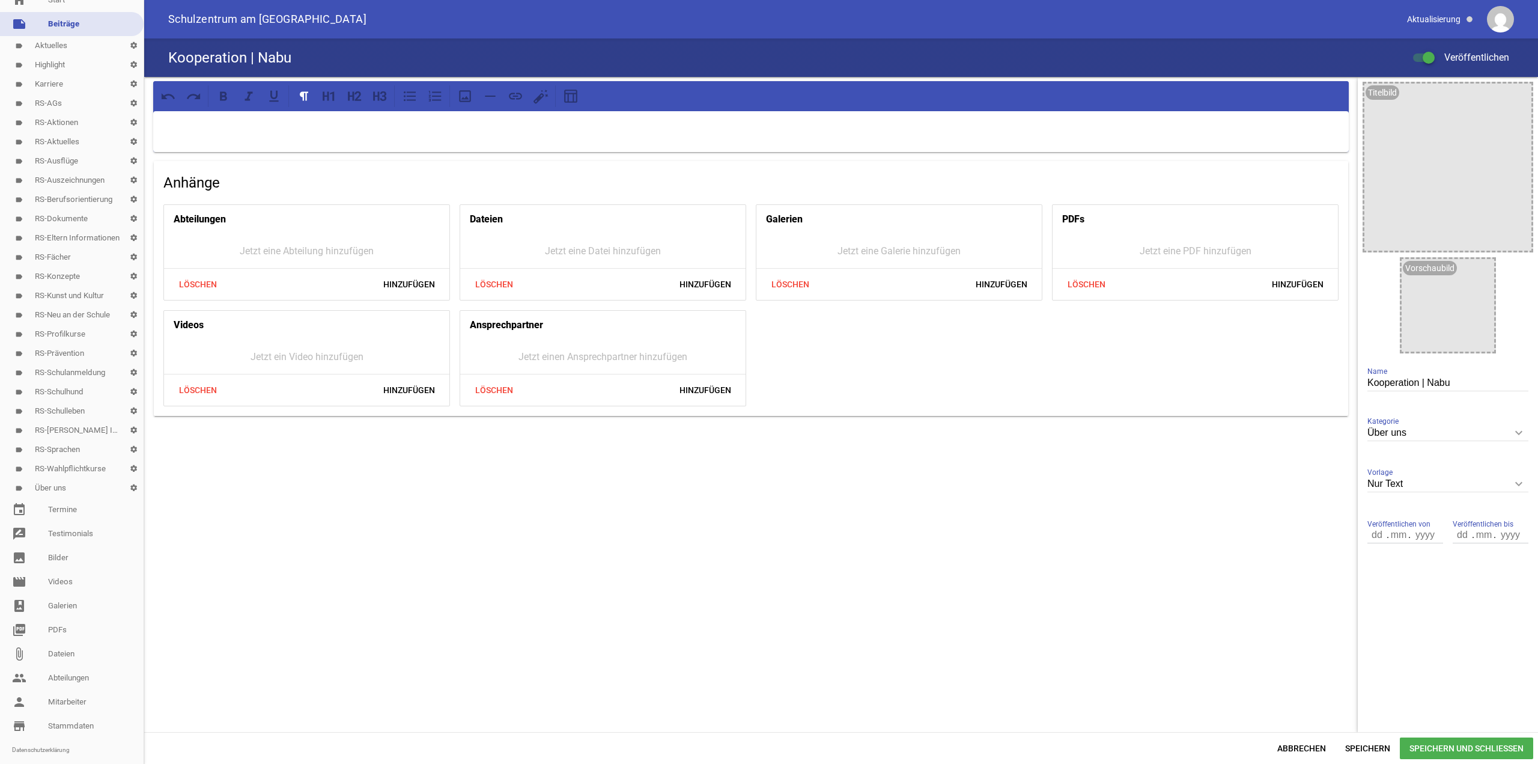
click at [1408, 746] on span "Speichern und Schließen" at bounding box center [1466, 748] width 133 height 22
